Goal: Task Accomplishment & Management: Manage account settings

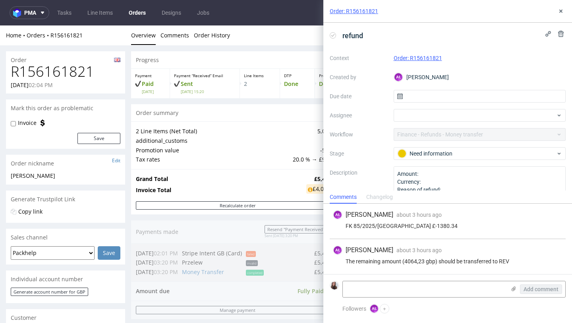
click at [430, 55] on link "Order: R156161821" at bounding box center [418, 58] width 48 height 6
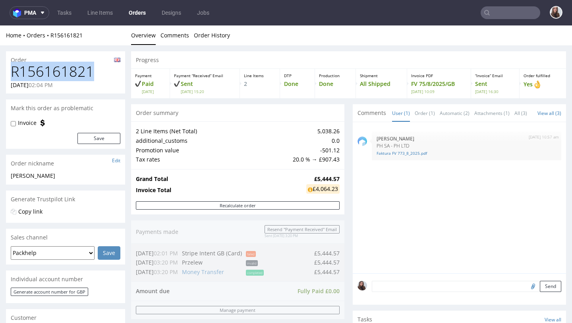
drag, startPoint x: 87, startPoint y: 72, endPoint x: 9, endPoint y: 69, distance: 77.9
click at [9, 69] on div "R156161821 01.08.2025 02:04 PM" at bounding box center [65, 79] width 119 height 30
copy h1 "R156161821"
click at [89, 77] on h1 "R156161821" at bounding box center [66, 72] width 110 height 16
drag, startPoint x: 85, startPoint y: 70, endPoint x: 12, endPoint y: 74, distance: 73.2
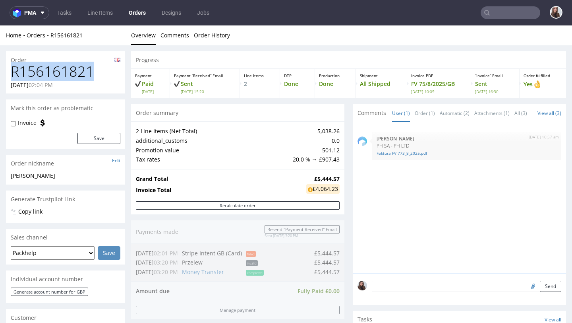
click at [12, 74] on h1 "R156161821" at bounding box center [66, 72] width 110 height 16
copy h1 "R156161821"
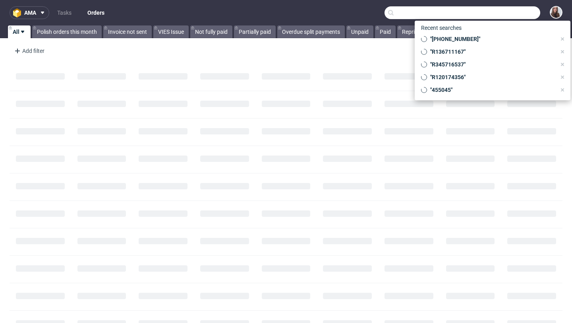
click at [492, 15] on input "text" at bounding box center [462, 12] width 156 height 13
paste input "christiane@leomathild.com"
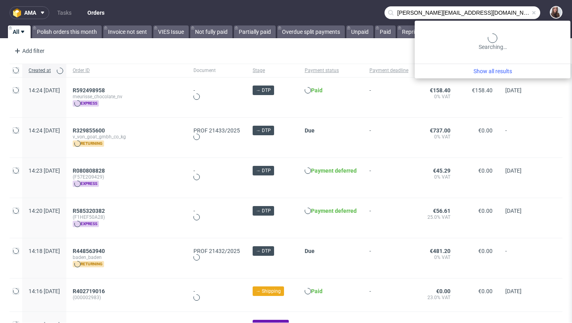
type input "christiane@leomathild.com"
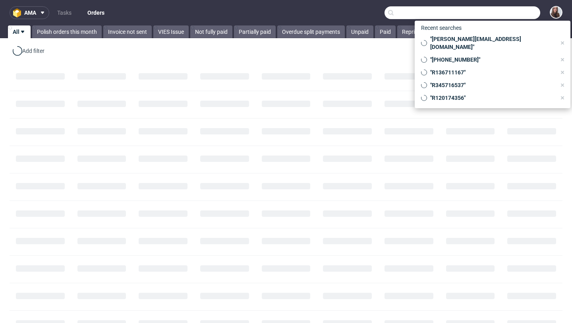
click at [499, 10] on input "text" at bounding box center [462, 12] width 156 height 13
paste input "926570246"
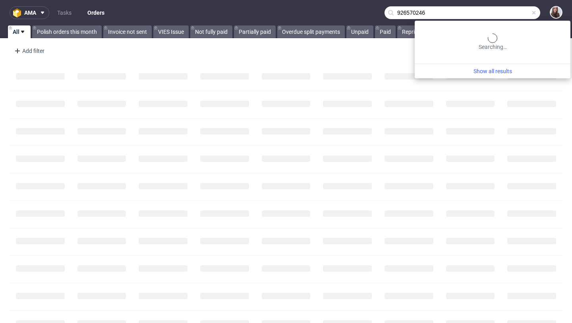
type input "926570246"
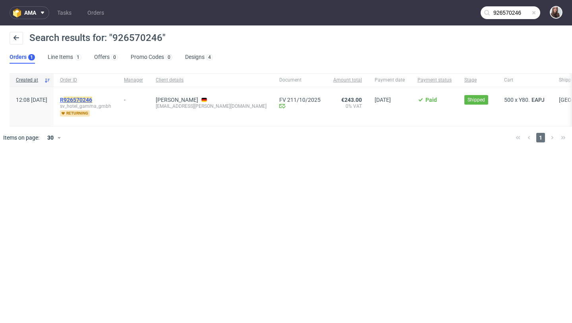
click at [92, 101] on mark "926570246" at bounding box center [78, 100] width 29 height 6
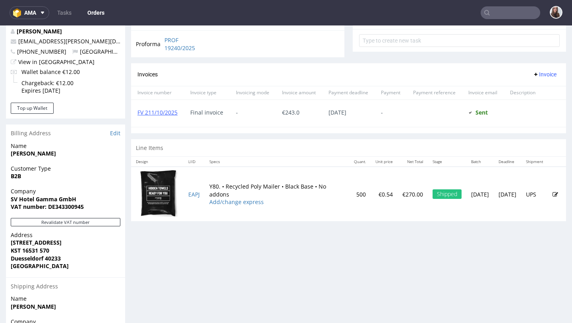
scroll to position [307, 0]
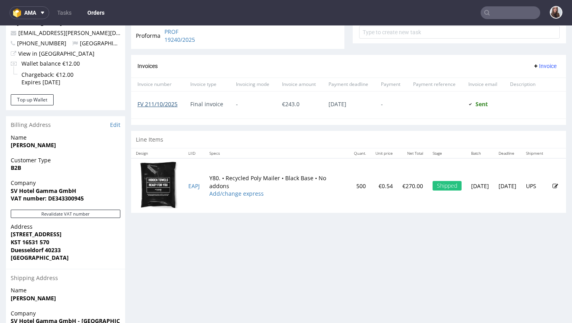
click at [156, 105] on link "FV 211/10/2025" at bounding box center [157, 104] width 40 height 8
click at [511, 14] on input "text" at bounding box center [511, 12] width 60 height 13
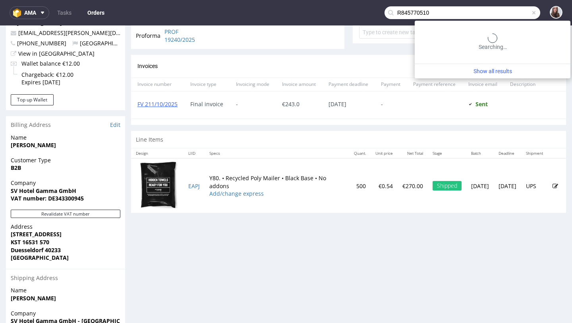
type input "R845770510"
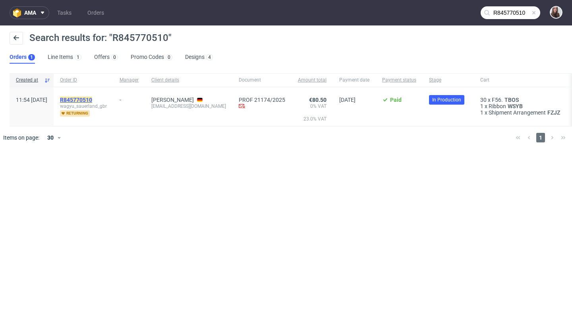
click at [92, 97] on mark "R845770510" at bounding box center [76, 100] width 32 height 6
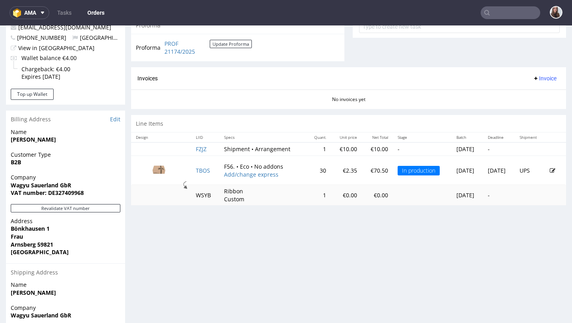
scroll to position [318, 0]
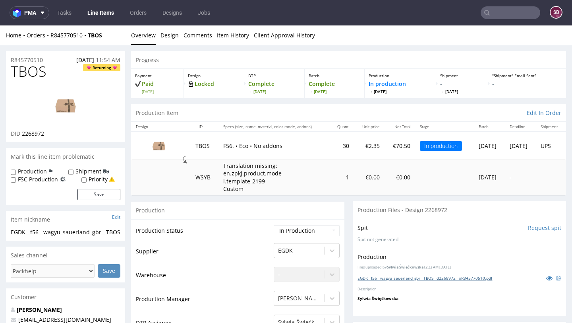
click at [443, 276] on link "EGDK__f56__wagyu_sauerland_gbr__TBOS__d2268972__oR845770510.pdf" at bounding box center [424, 278] width 135 height 6
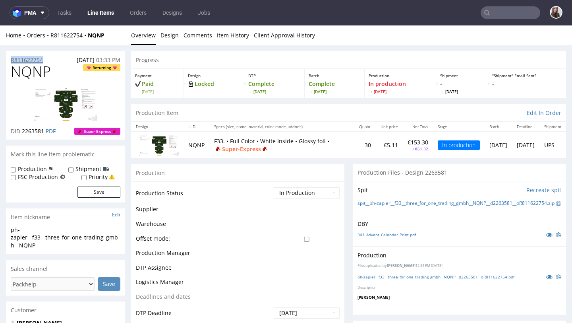
drag, startPoint x: 43, startPoint y: 59, endPoint x: 12, endPoint y: 60, distance: 31.8
click at [12, 60] on div "R811622754 [DATE] 03:33 PM" at bounding box center [65, 57] width 119 height 13
copy p "R811622754"
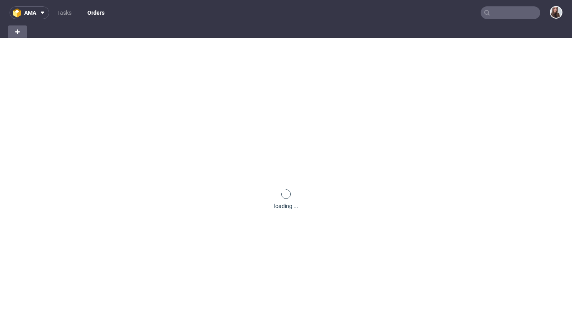
click at [491, 14] on input "text" at bounding box center [511, 12] width 60 height 13
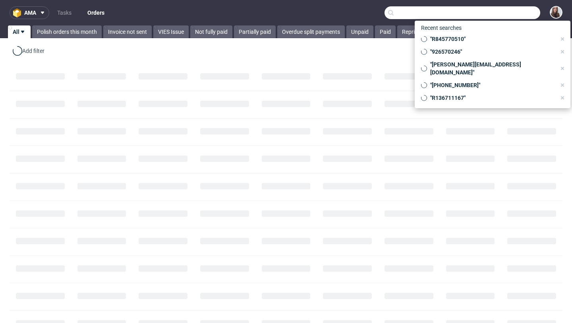
paste input "https://platform.packhelp.com/sma/orders/R783330122/edit"
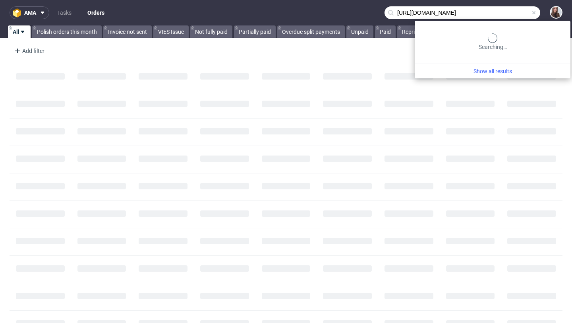
type input "https://platform.packhelp.com/sma/orders/R783330122/edit"
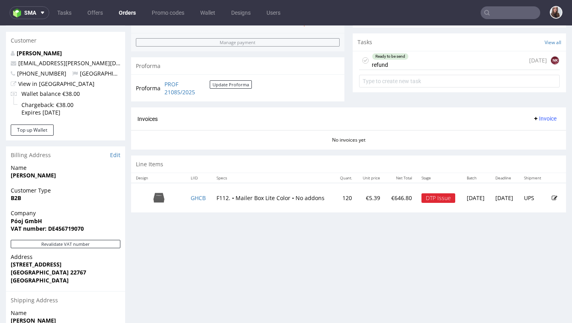
scroll to position [282, 0]
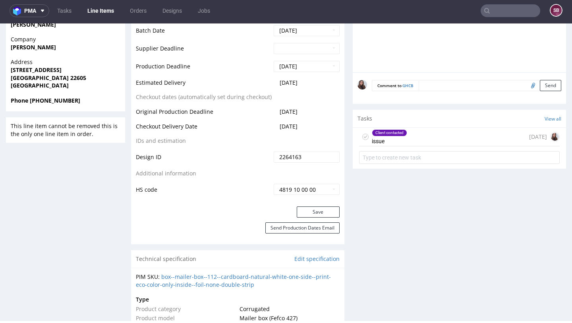
scroll to position [350, 0]
click at [411, 136] on div "Client contacted issue 8 days ago" at bounding box center [459, 136] width 201 height 19
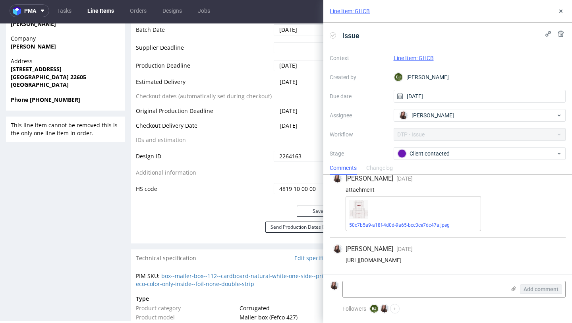
scroll to position [224, 0]
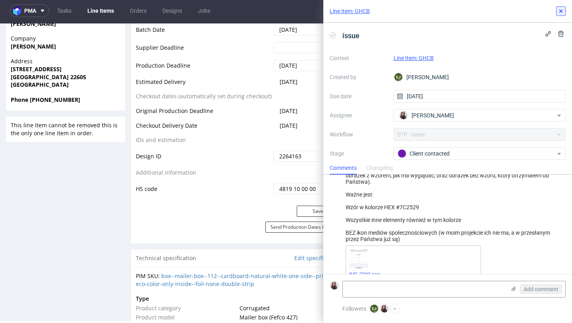
click at [562, 9] on icon at bounding box center [561, 11] width 6 height 6
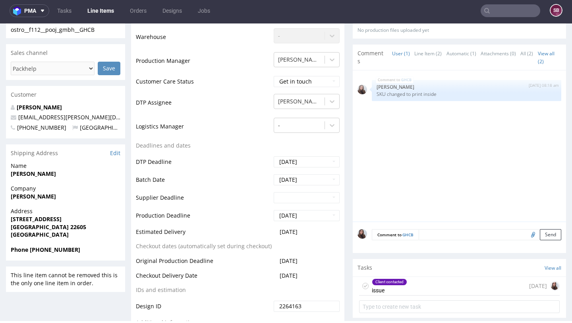
scroll to position [212, 0]
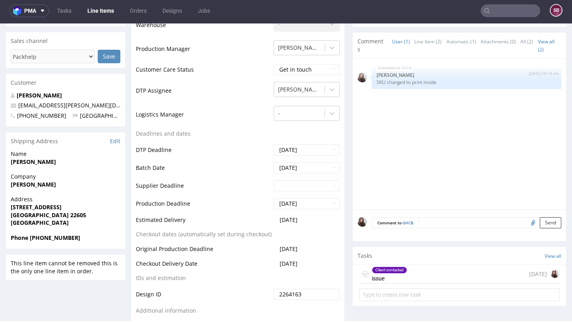
click at [405, 277] on div "Client contacted issue 8 days ago" at bounding box center [459, 274] width 201 height 19
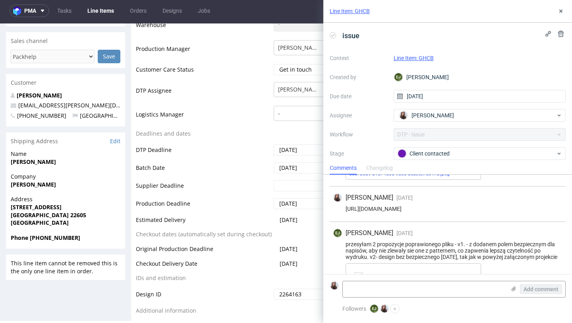
scroll to position [498, 0]
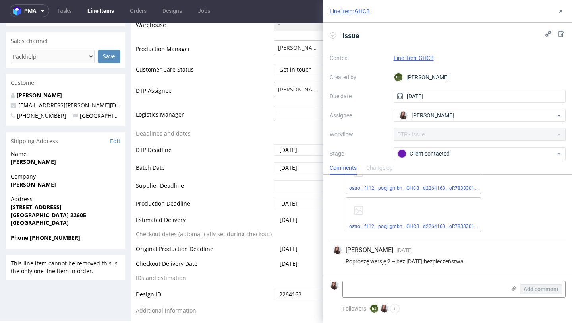
click at [428, 57] on link "Line Item: GHCB" at bounding box center [414, 58] width 40 height 6
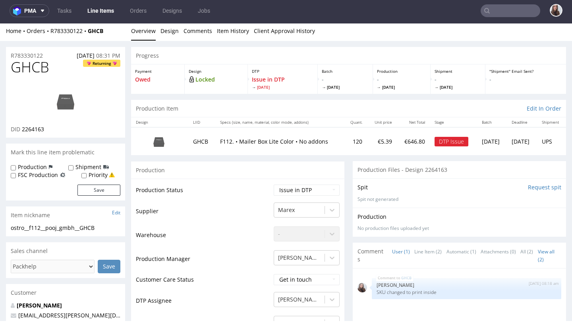
scroll to position [39, 0]
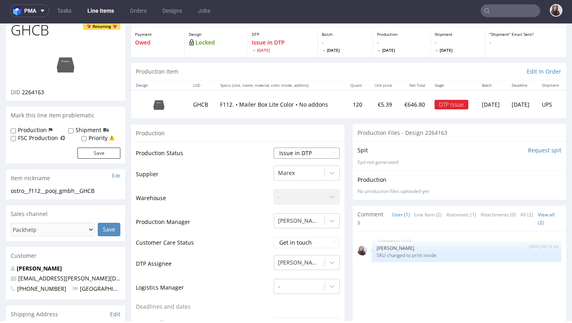
click at [305, 150] on select "Waiting for Artwork Waiting for Diecut Waiting for Mockup Waiting for DTP Waiti…" at bounding box center [307, 152] width 66 height 11
select select "back_for_dtp"
click at [274, 147] on select "Waiting for Artwork Waiting for Diecut Waiting for Mockup Waiting for DTP Waiti…" at bounding box center [307, 152] width 66 height 11
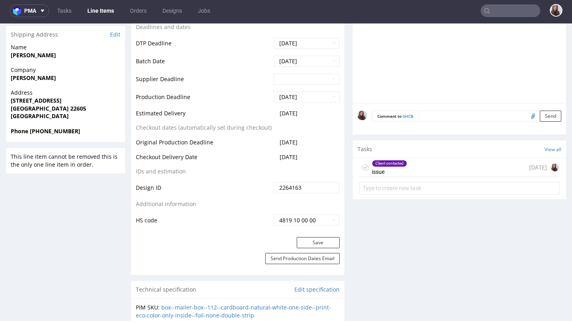
scroll to position [327, 0]
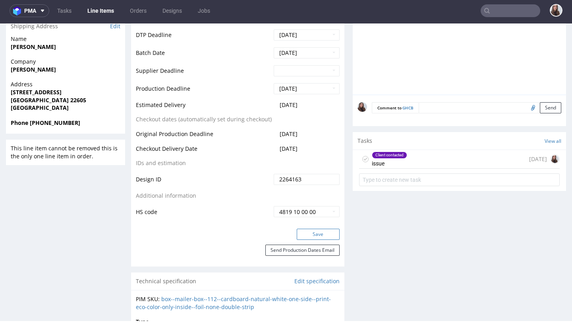
click at [317, 233] on button "Save" at bounding box center [318, 233] width 43 height 11
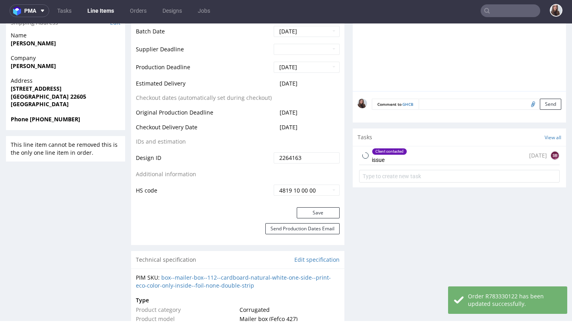
scroll to position [332, 0]
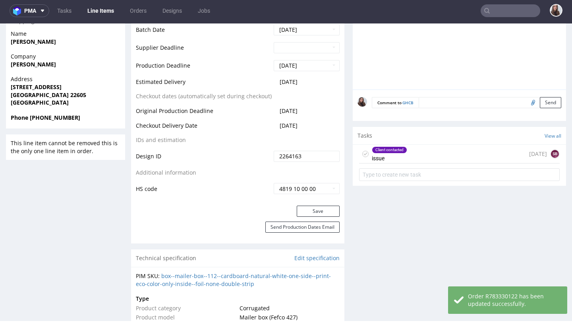
click at [406, 150] on div "Client contacted issue [DATE] SB" at bounding box center [459, 154] width 201 height 19
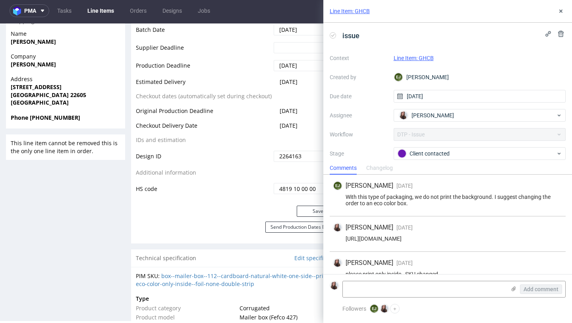
drag, startPoint x: 546, startPoint y: 241, endPoint x: 343, endPoint y: 238, distance: 203.0
click at [343, 238] on div "[PERSON_NAME] [DATE] [DATE] 15:39 [URL][DOMAIN_NAME]" at bounding box center [448, 233] width 236 height 35
copy div "[URL][DOMAIN_NAME]"
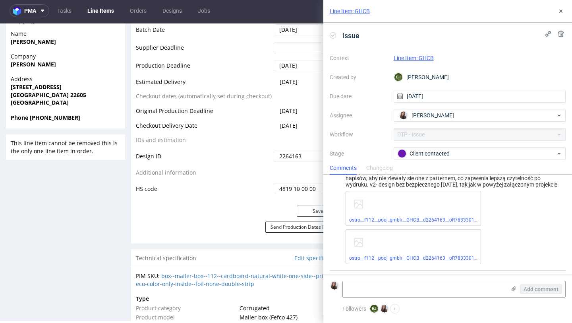
scroll to position [498, 0]
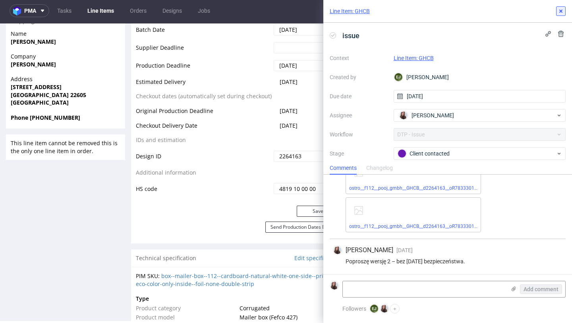
click at [558, 13] on icon at bounding box center [561, 11] width 6 height 6
